Goal: Information Seeking & Learning: Find specific fact

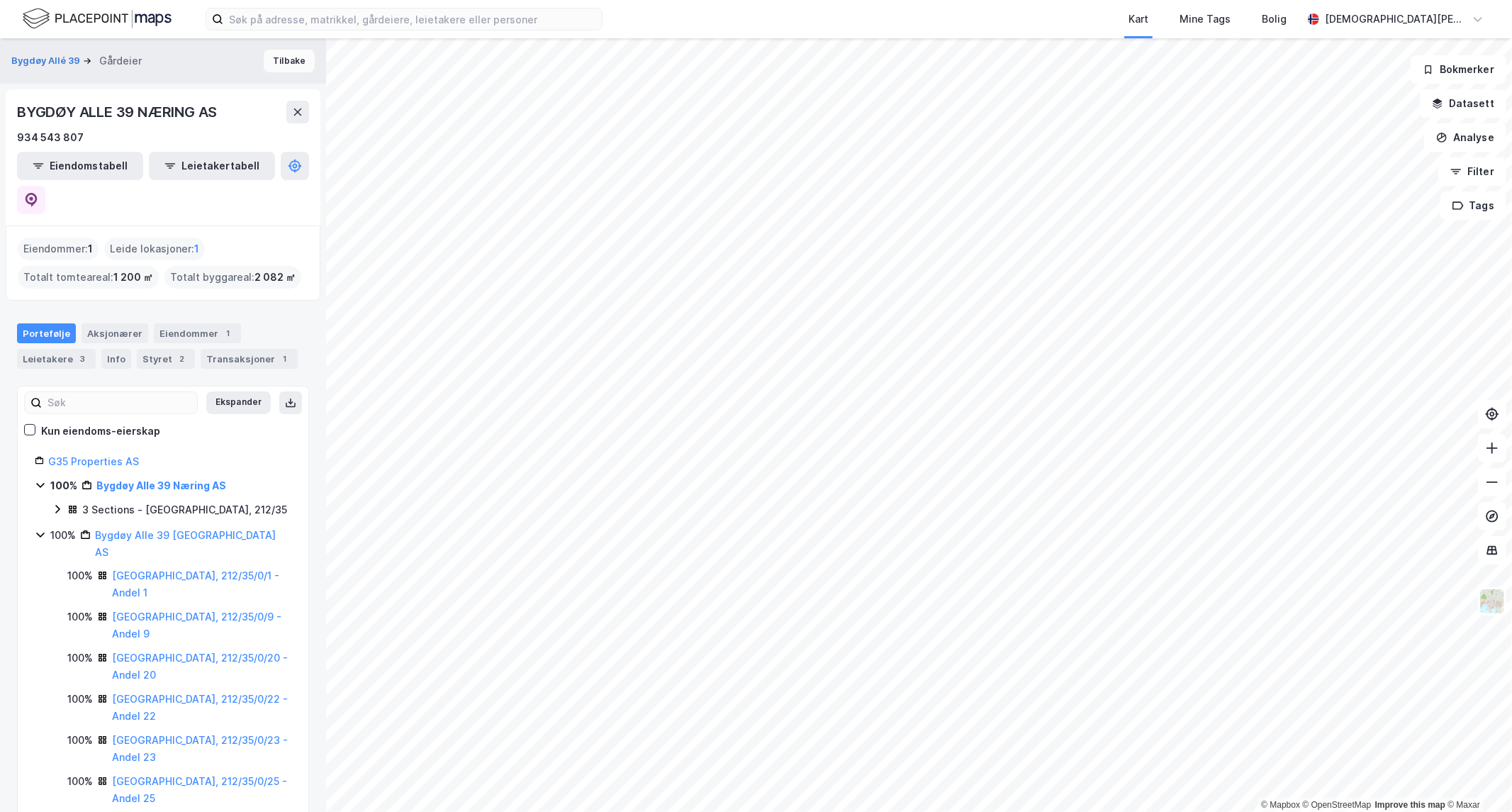
click at [282, 62] on button "Tilbake" at bounding box center [289, 60] width 51 height 22
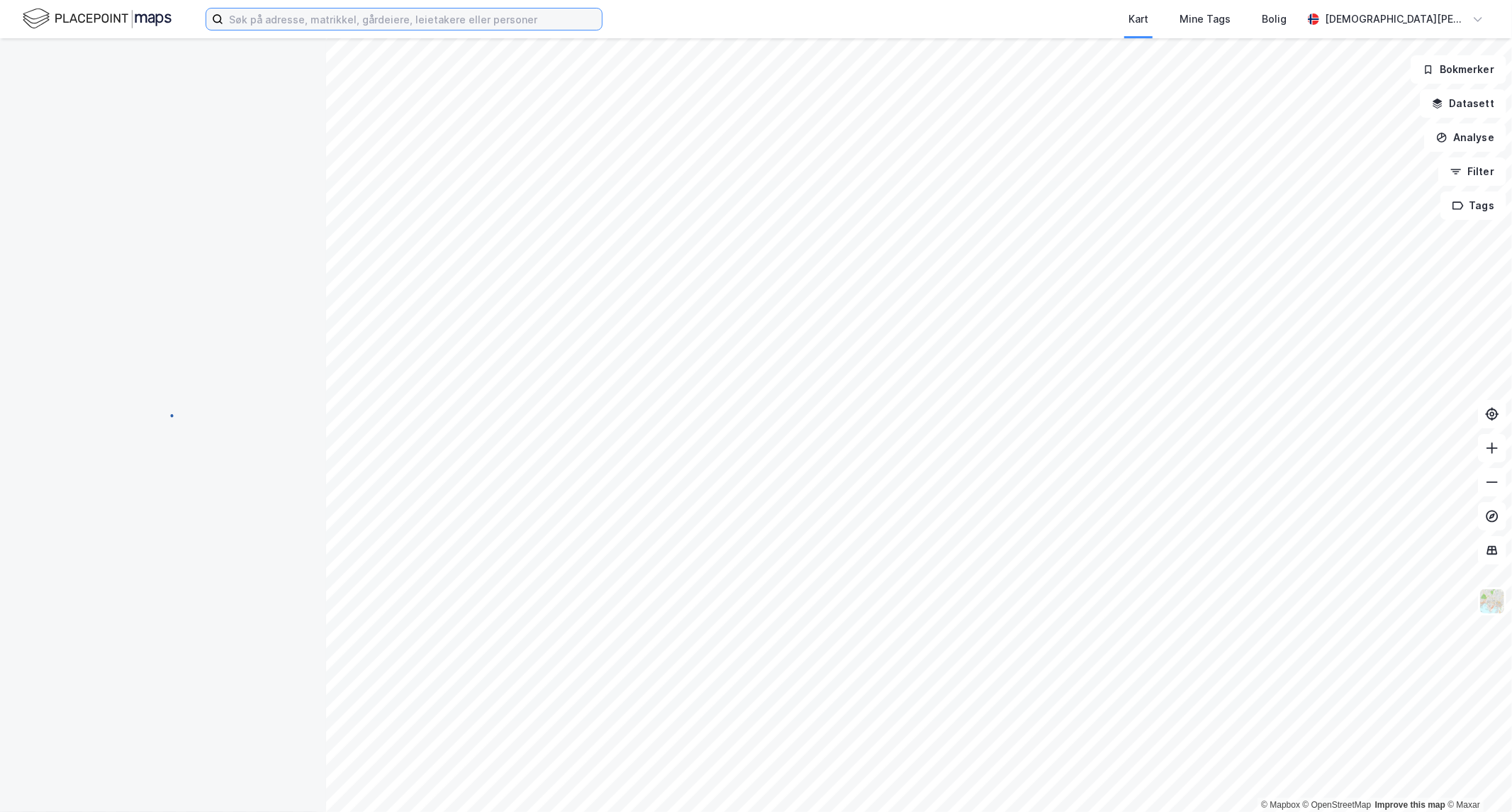
click at [286, 25] on input at bounding box center [412, 19] width 378 height 21
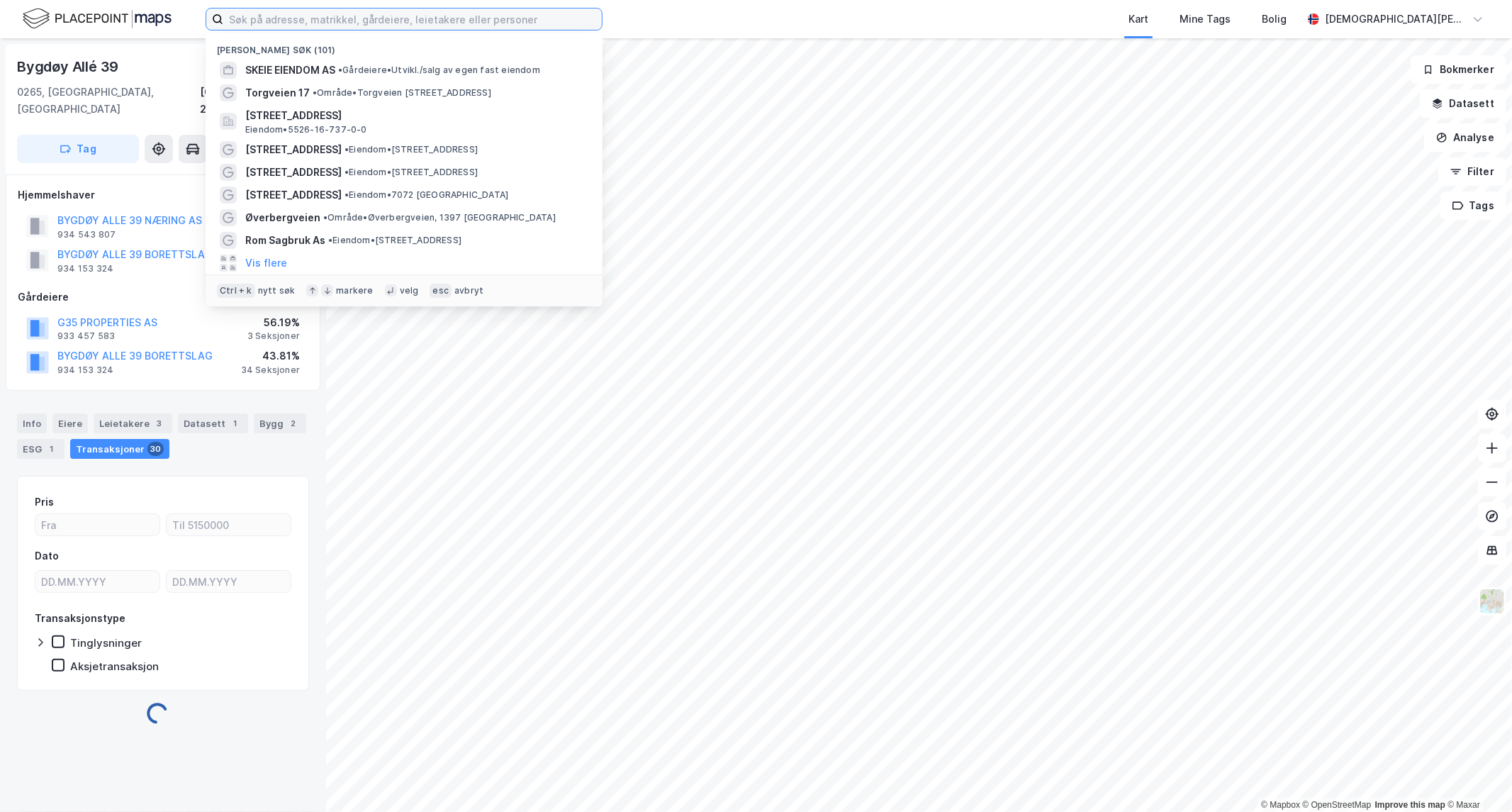
paste input "[PERSON_NAME] vei 18"
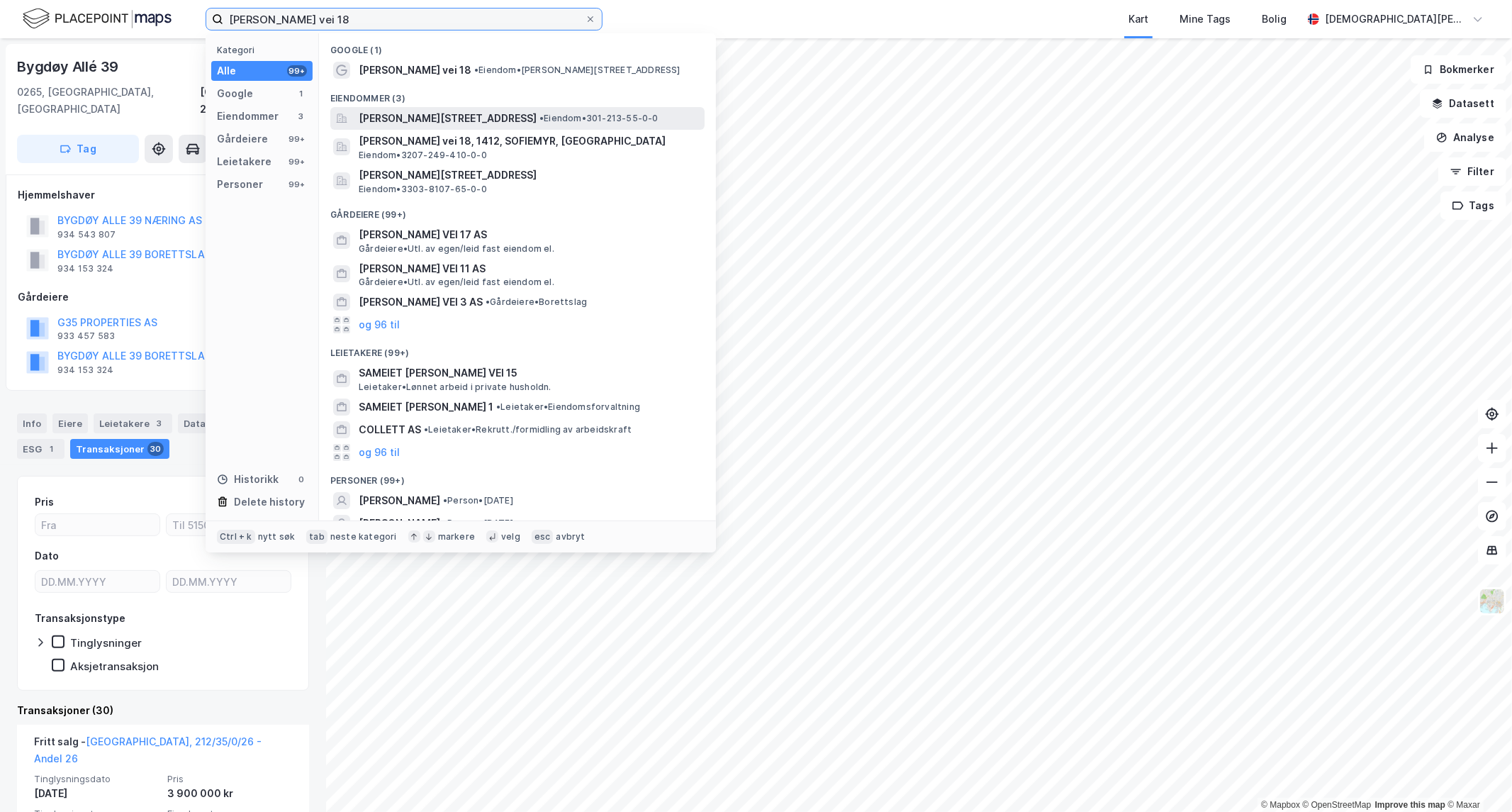
type input "[PERSON_NAME] vei 18"
click at [417, 116] on span "[PERSON_NAME][STREET_ADDRESS]" at bounding box center [447, 118] width 177 height 17
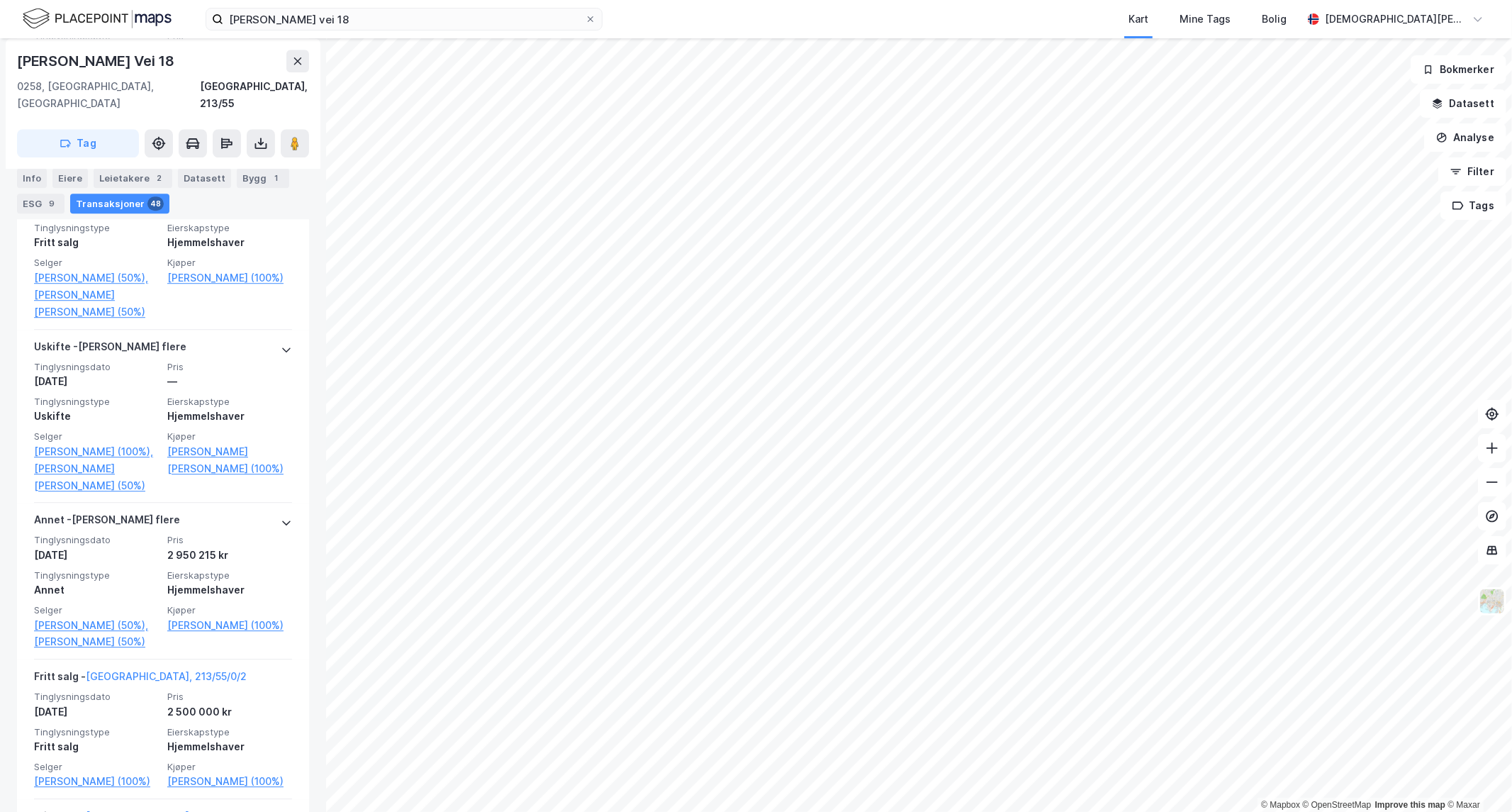
scroll to position [3388, 0]
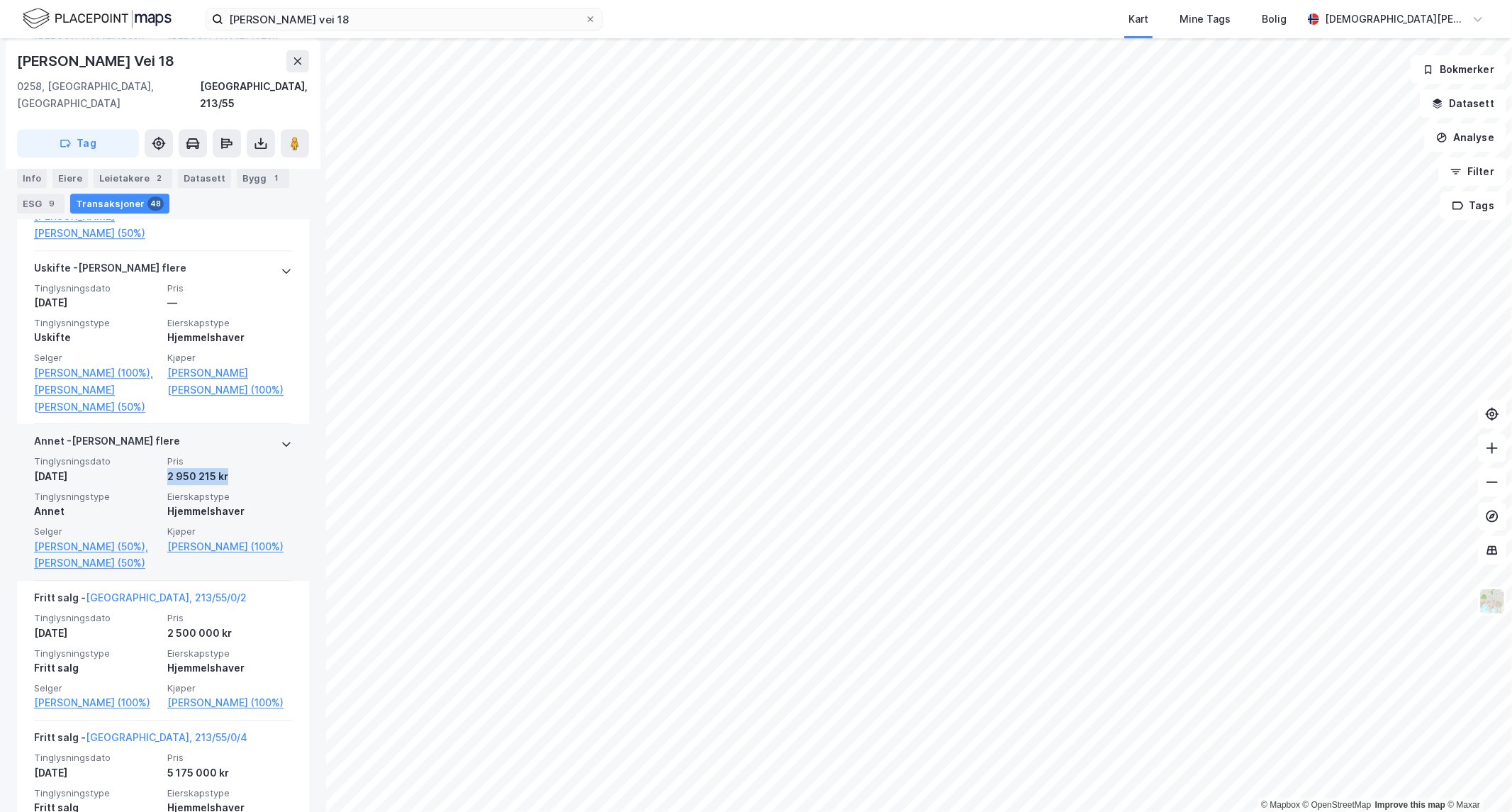
drag, startPoint x: 230, startPoint y: 494, endPoint x: 161, endPoint y: 500, distance: 69.3
click at [168, 485] on div "2 950 215 kr" at bounding box center [230, 476] width 125 height 17
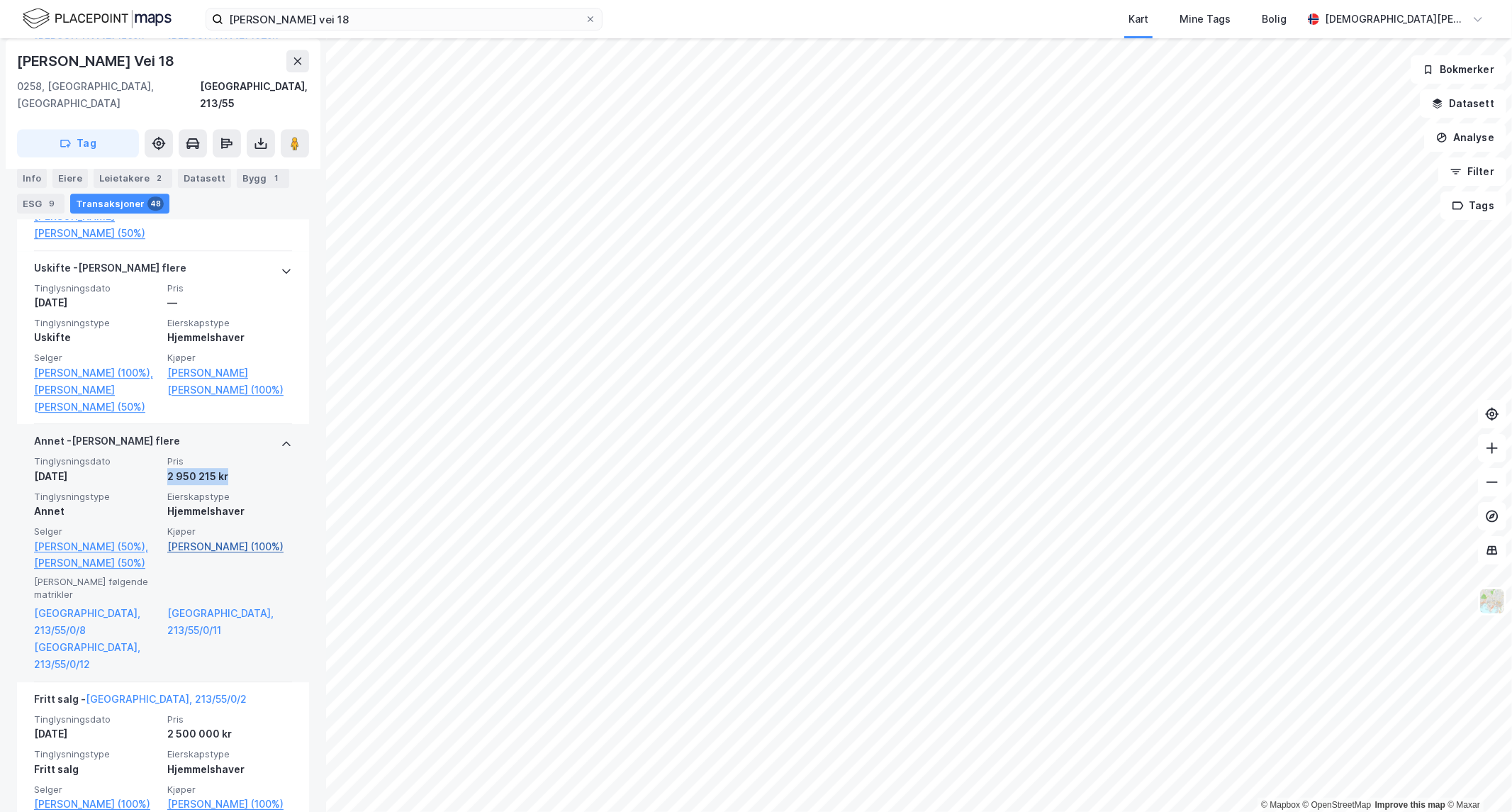
click at [181, 555] on link "[PERSON_NAME] (100%)" at bounding box center [230, 547] width 125 height 17
